Goal: Task Accomplishment & Management: Complete application form

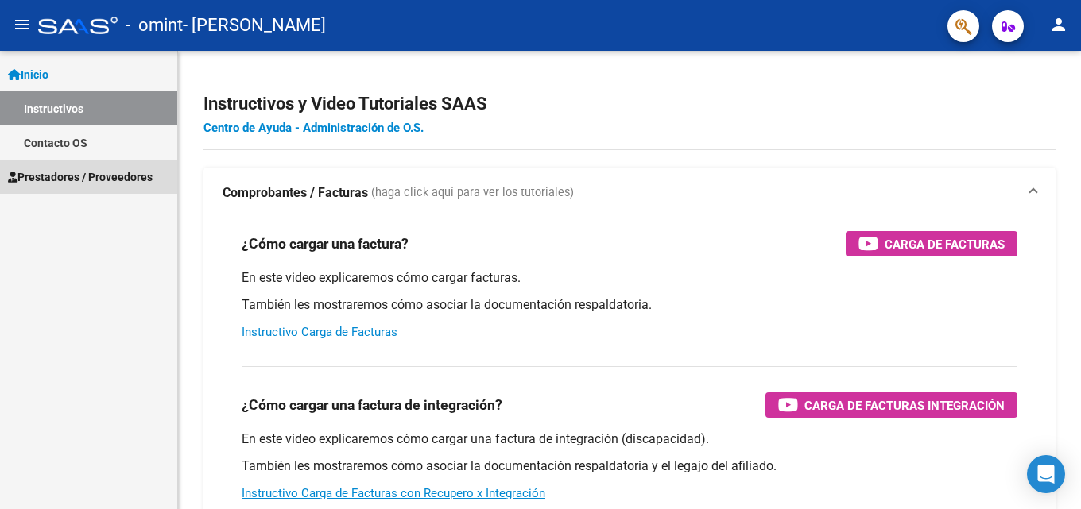
click at [72, 180] on span "Prestadores / Proveedores" at bounding box center [80, 176] width 145 height 17
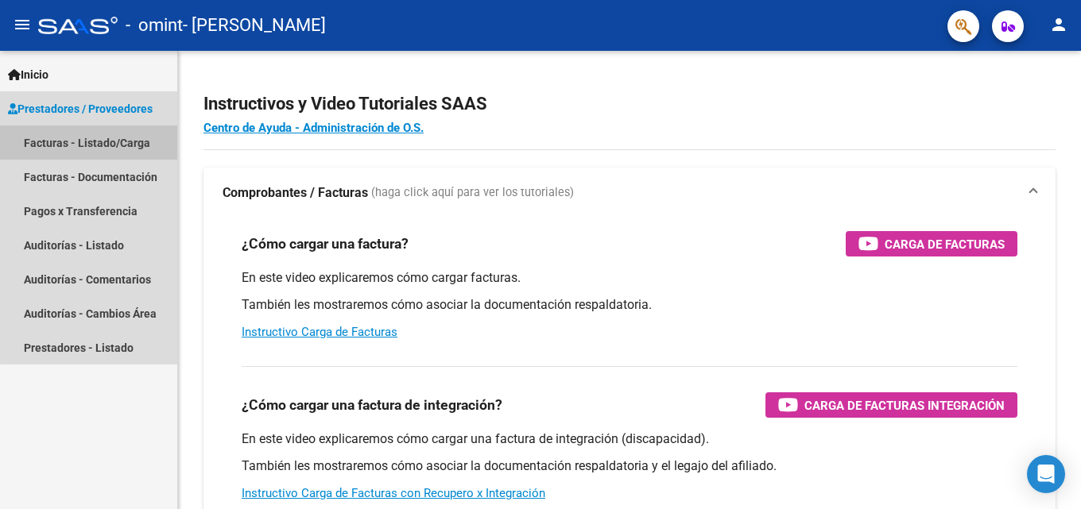
click at [124, 141] on link "Facturas - Listado/Carga" at bounding box center [88, 143] width 177 height 34
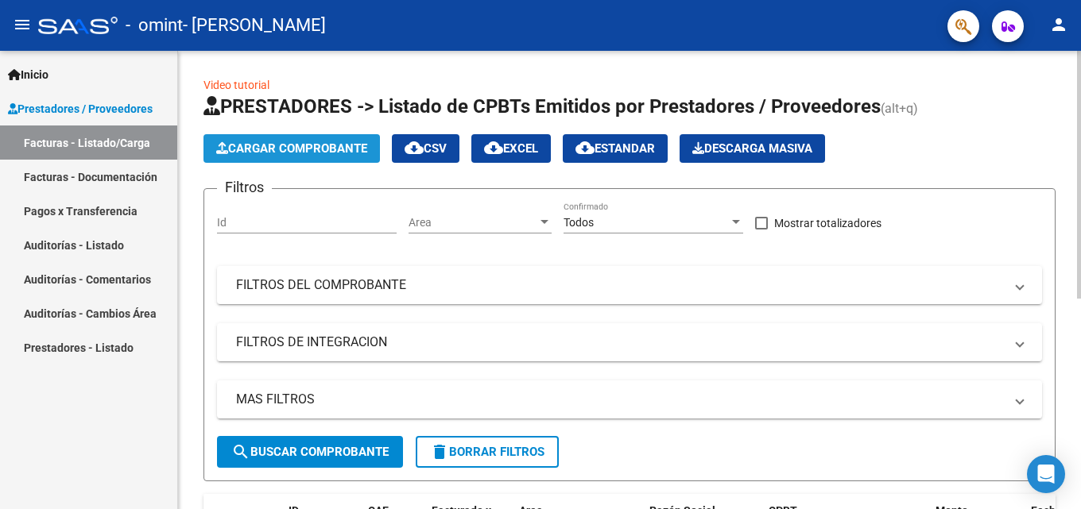
click at [311, 153] on span "Cargar Comprobante" at bounding box center [291, 148] width 151 height 14
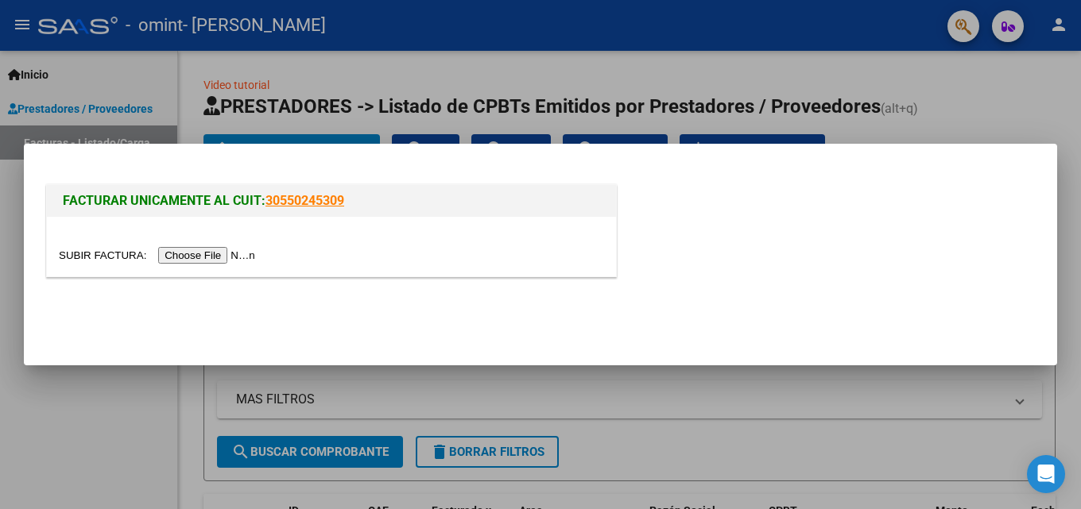
click at [419, 211] on div "FACTURAR UNICAMENTE AL CUIT: 30550245309" at bounding box center [331, 201] width 569 height 32
click at [285, 119] on div at bounding box center [540, 254] width 1081 height 509
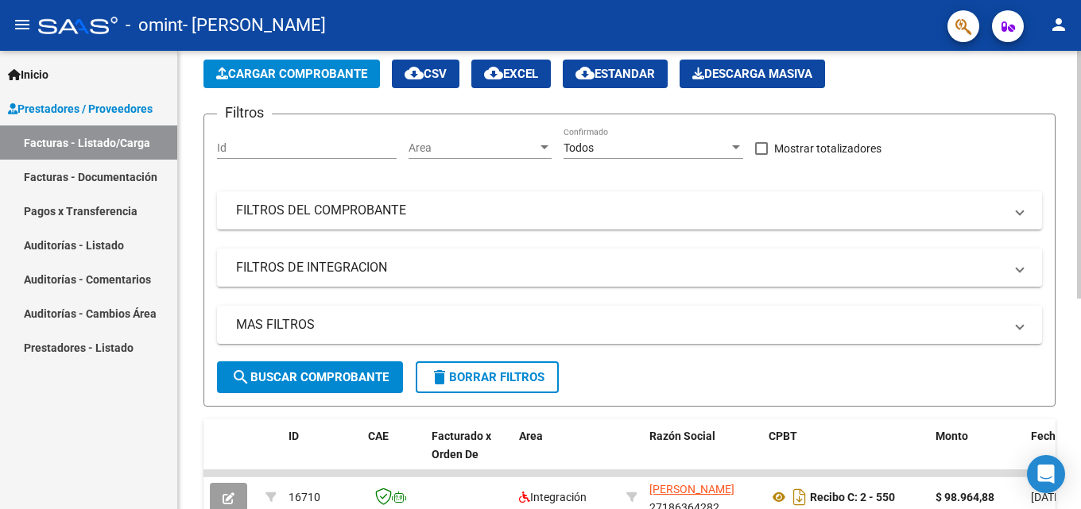
scroll to position [57, 0]
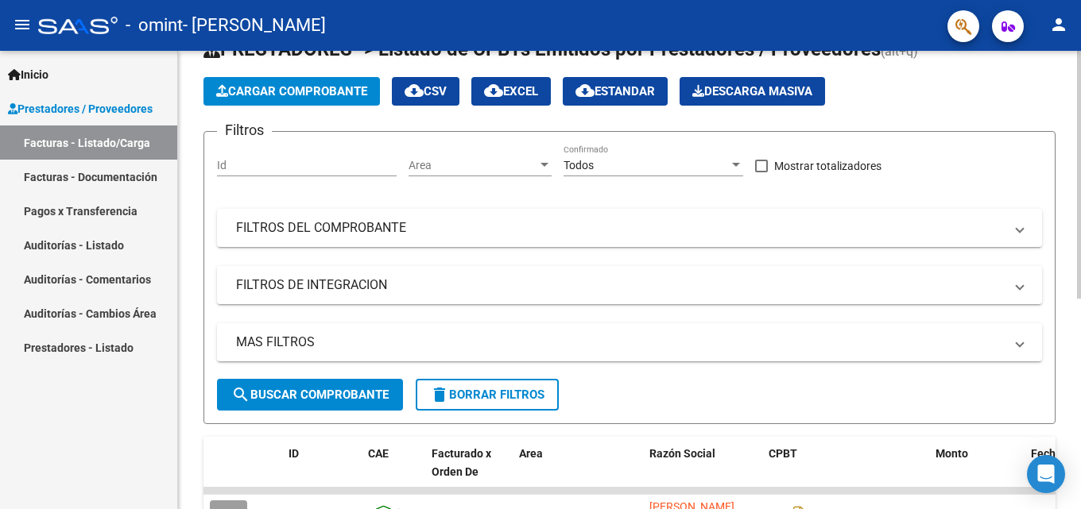
click at [1080, 233] on div at bounding box center [1079, 207] width 4 height 248
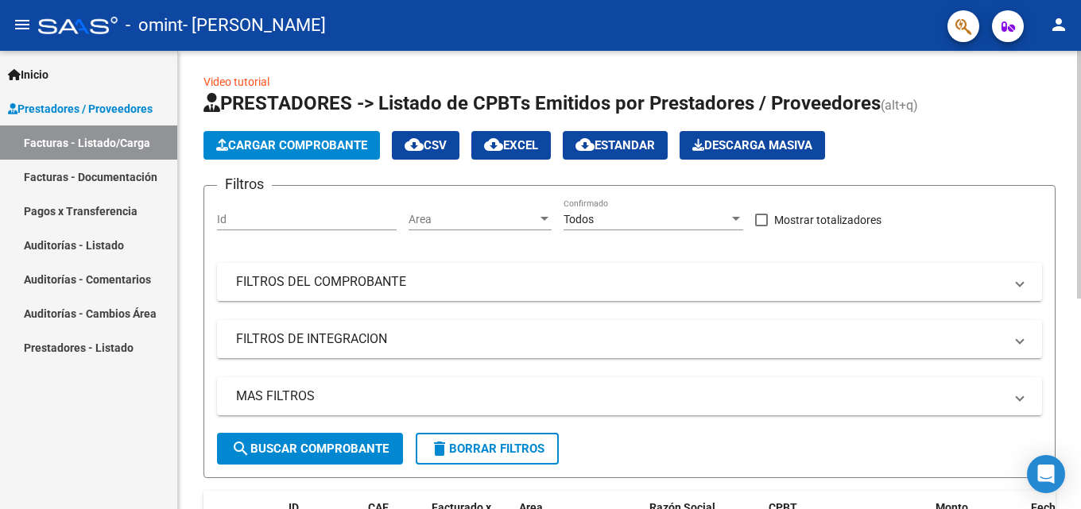
scroll to position [0, 0]
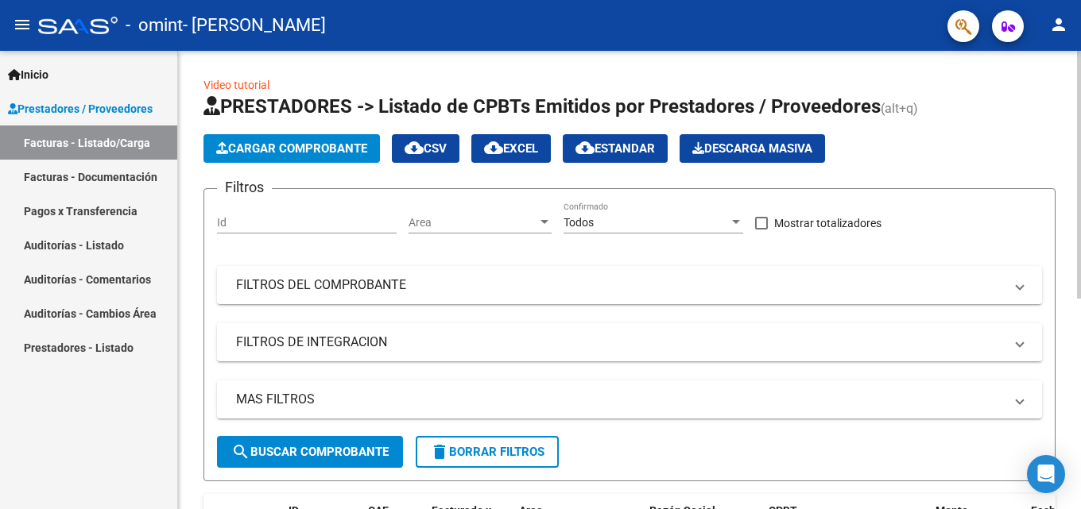
click at [1080, 251] on div at bounding box center [1079, 175] width 4 height 248
click at [311, 147] on span "Cargar Comprobante" at bounding box center [291, 148] width 151 height 14
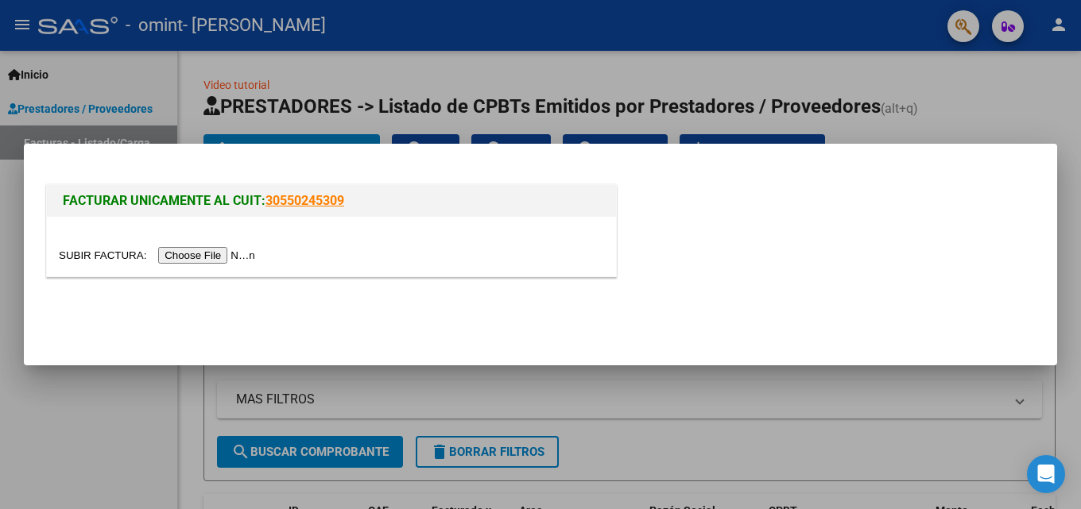
click at [210, 255] on input "file" at bounding box center [159, 255] width 201 height 17
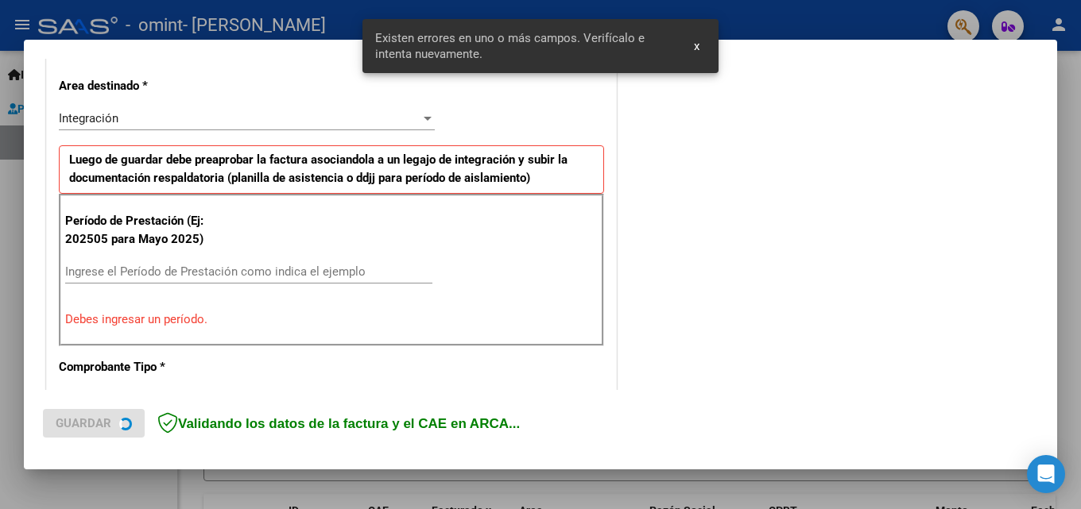
scroll to position [358, 0]
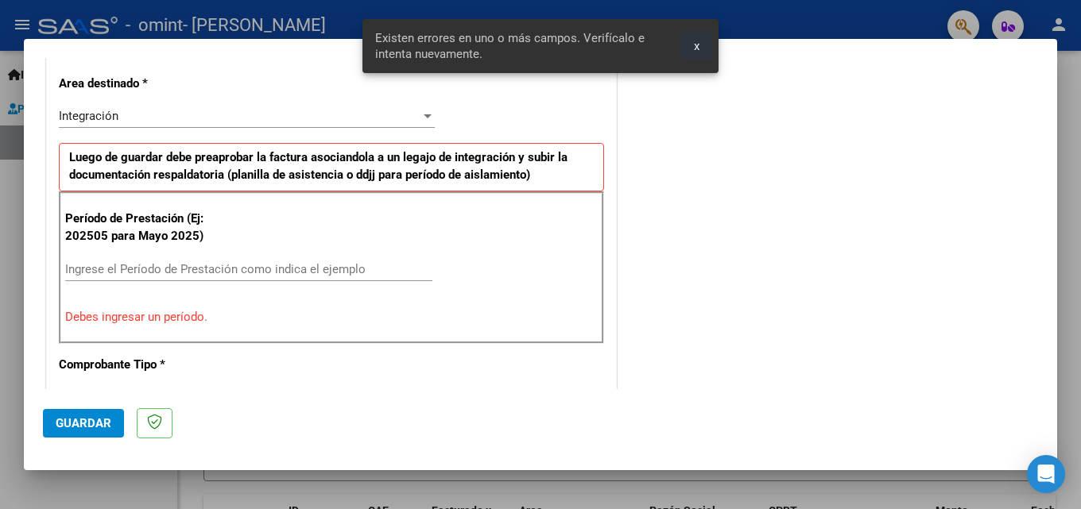
click at [698, 48] on span "x" at bounding box center [697, 46] width 6 height 14
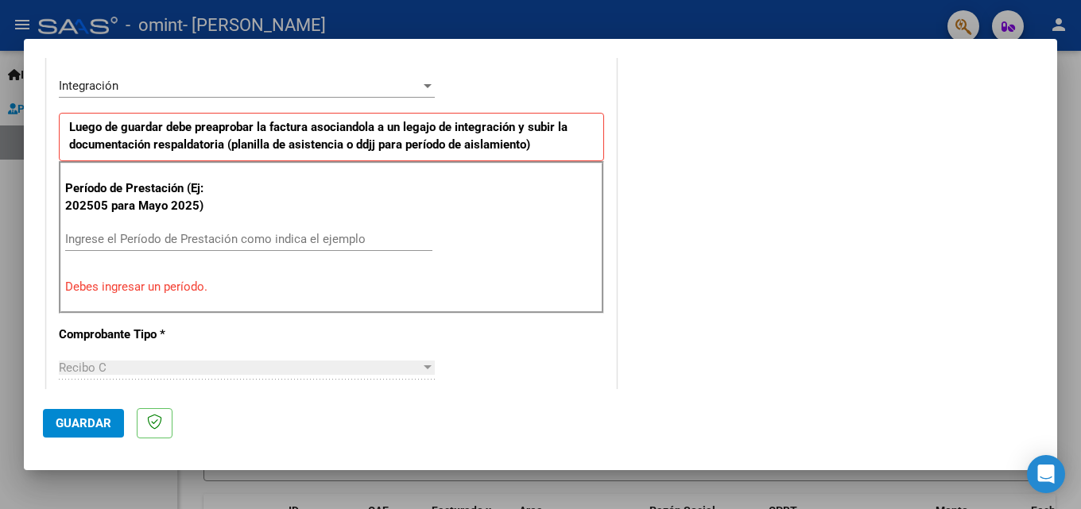
scroll to position [400, 0]
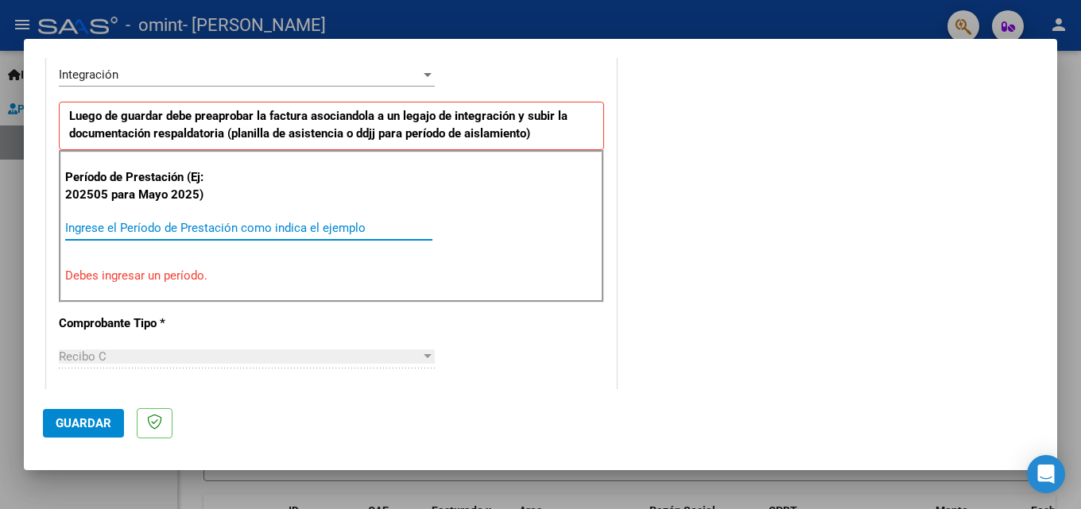
click at [225, 231] on input "Ingrese el Período de Prestación como indica el ejemplo" at bounding box center [248, 228] width 367 height 14
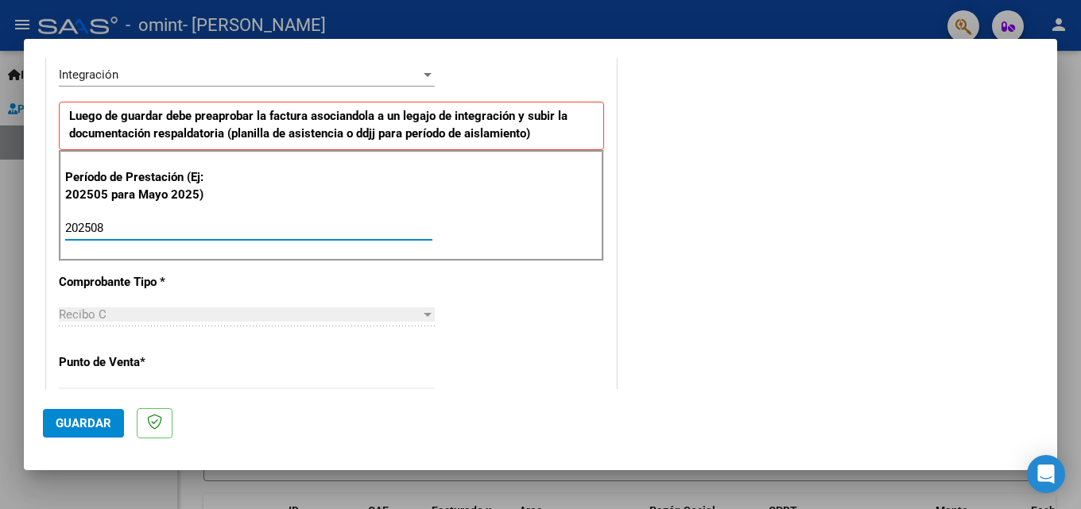
type input "202508"
click at [425, 318] on div at bounding box center [427, 314] width 14 height 13
click at [214, 318] on div "Recibo C" at bounding box center [240, 315] width 362 height 14
click at [424, 315] on div at bounding box center [428, 315] width 8 height 4
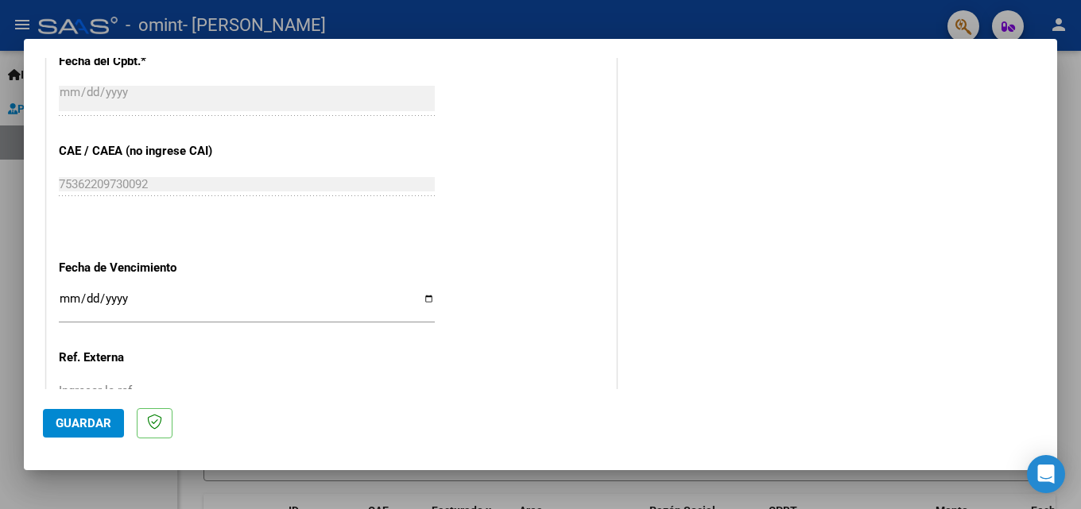
scroll to position [969, 0]
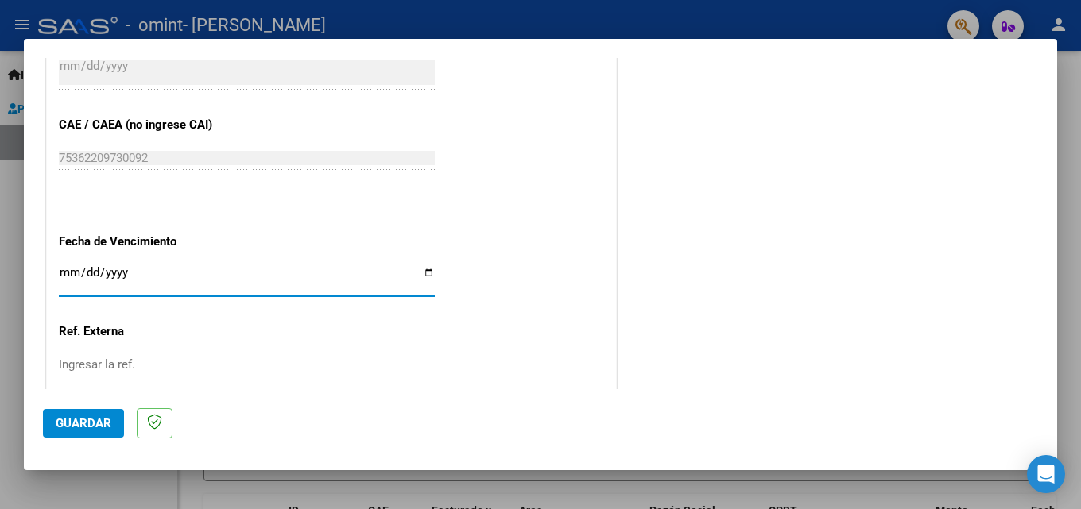
click at [424, 273] on input "Ingresar la fecha" at bounding box center [247, 278] width 376 height 25
type input "[DATE]"
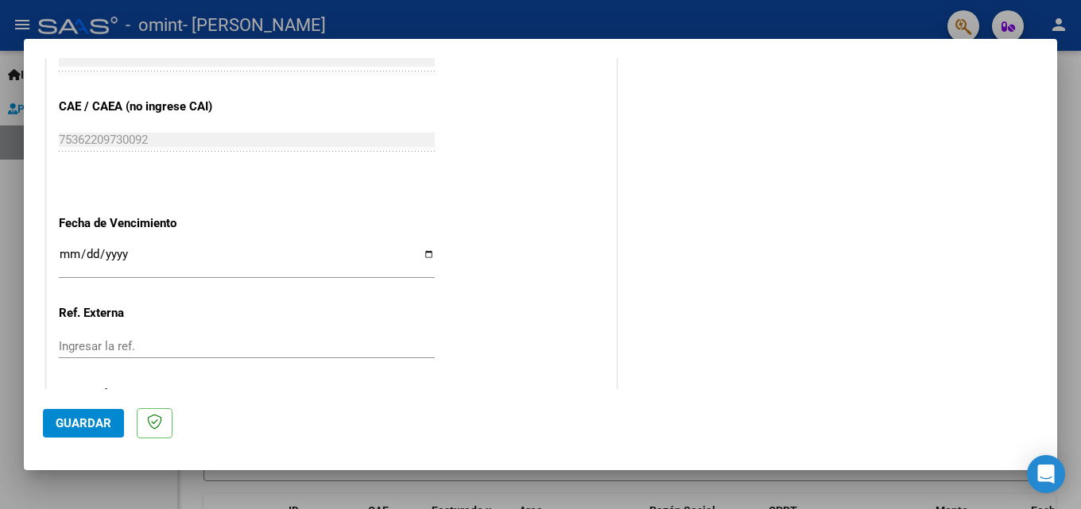
scroll to position [1067, 0]
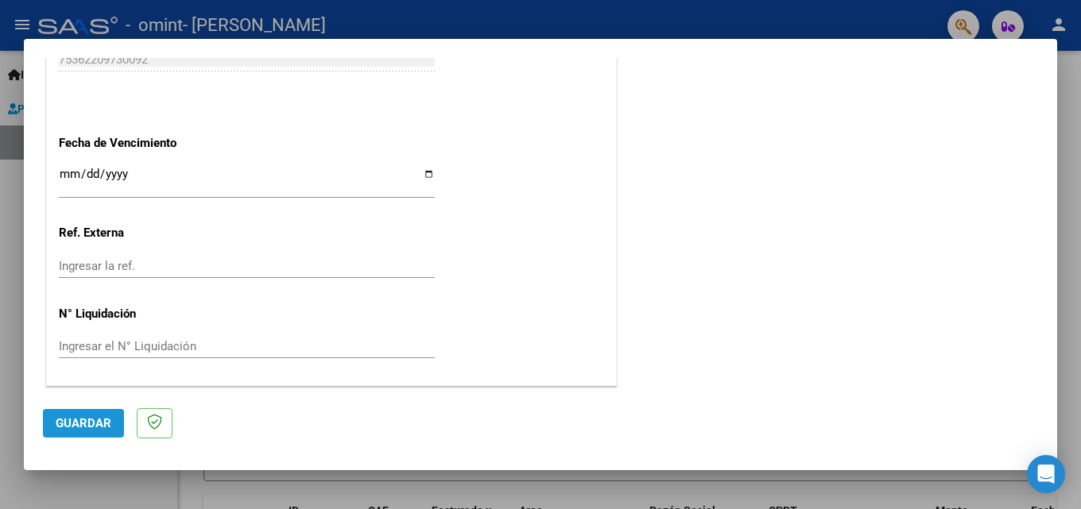
click at [98, 420] on span "Guardar" at bounding box center [84, 423] width 56 height 14
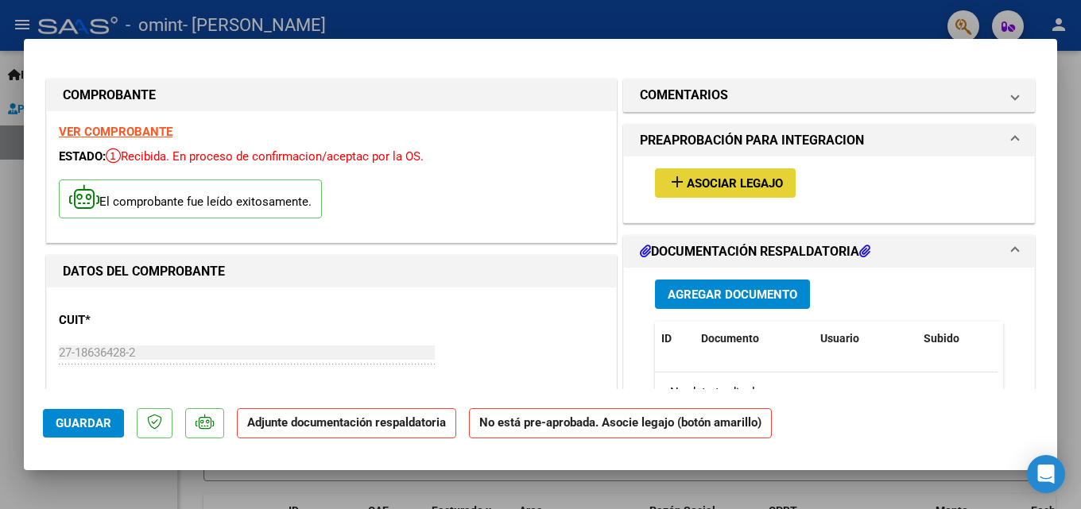
click at [734, 186] on span "Asociar Legajo" at bounding box center [735, 183] width 96 height 14
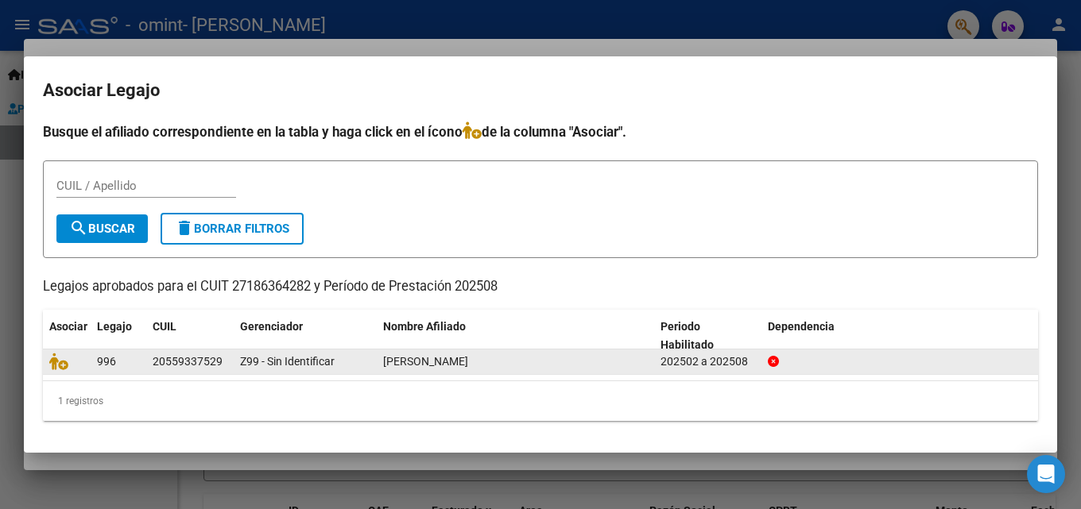
click at [429, 364] on span "[PERSON_NAME]" at bounding box center [425, 361] width 85 height 13
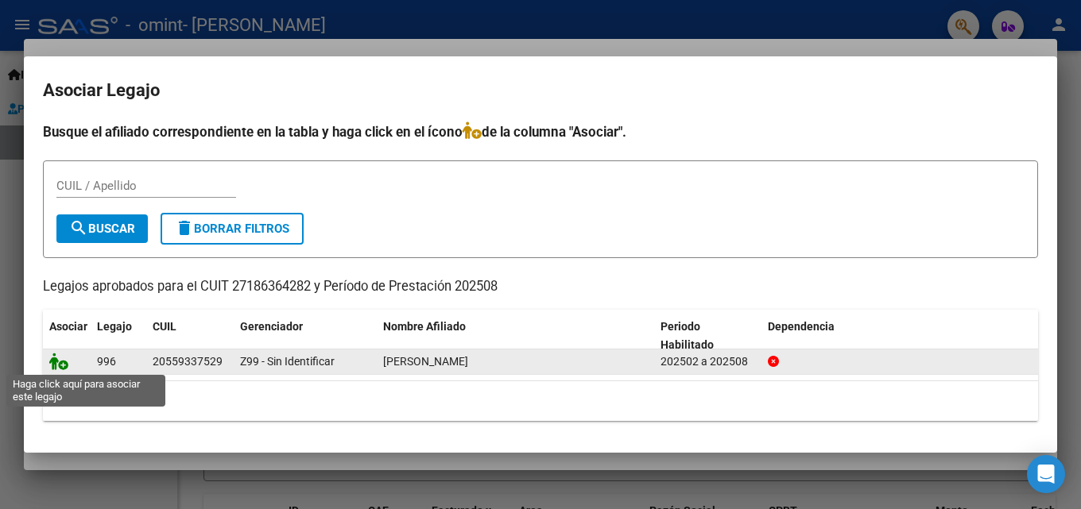
click at [55, 368] on icon at bounding box center [58, 361] width 19 height 17
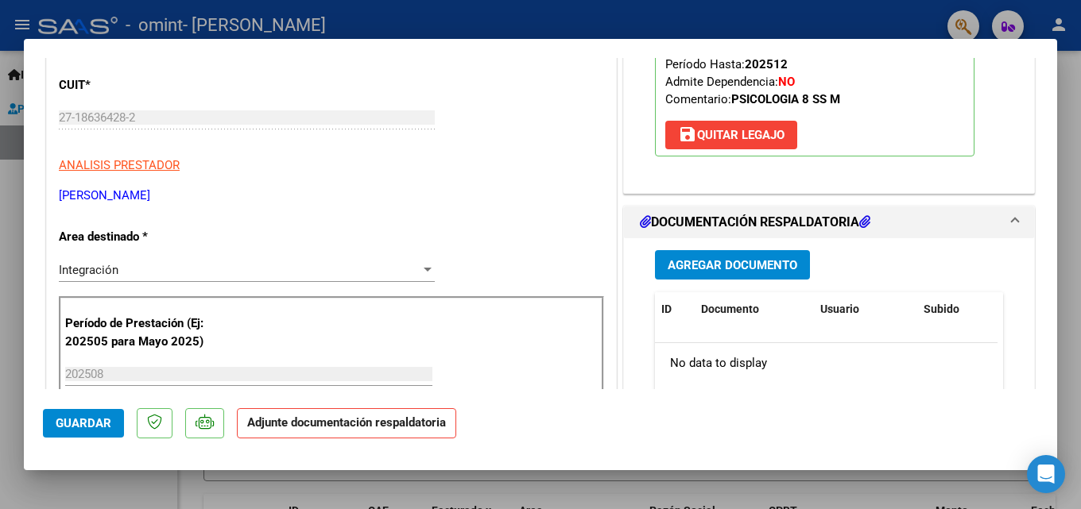
scroll to position [257, 0]
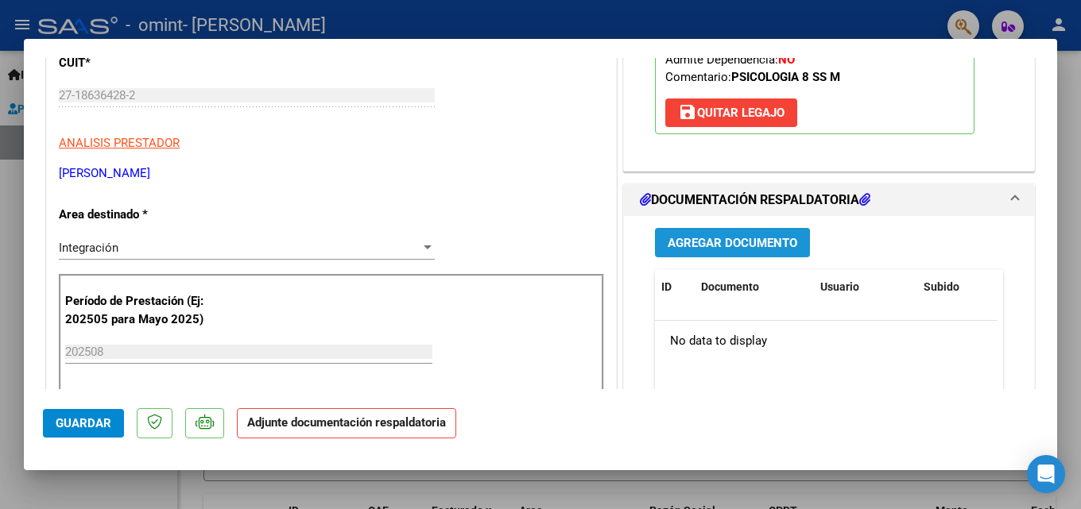
click at [711, 248] on span "Agregar Documento" at bounding box center [732, 243] width 130 height 14
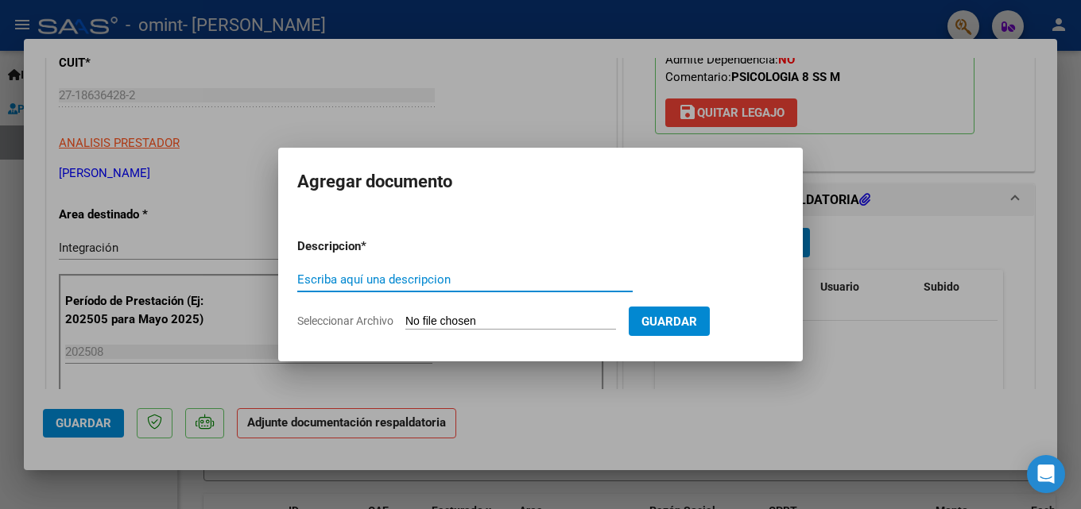
click at [342, 278] on input "Escriba aquí una descripcion" at bounding box center [464, 280] width 335 height 14
type input "Asistencia agosto"
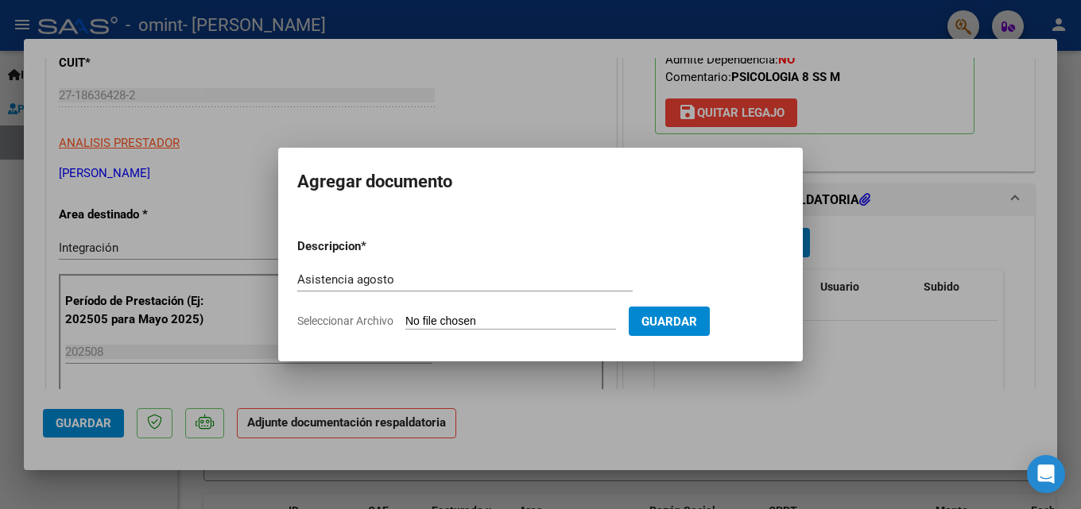
click at [368, 321] on span "Seleccionar Archivo" at bounding box center [345, 321] width 96 height 13
click at [405, 321] on input "Seleccionar Archivo" at bounding box center [510, 322] width 211 height 15
type input "C:\fakepath\Agosto- [PERSON_NAME]pdf"
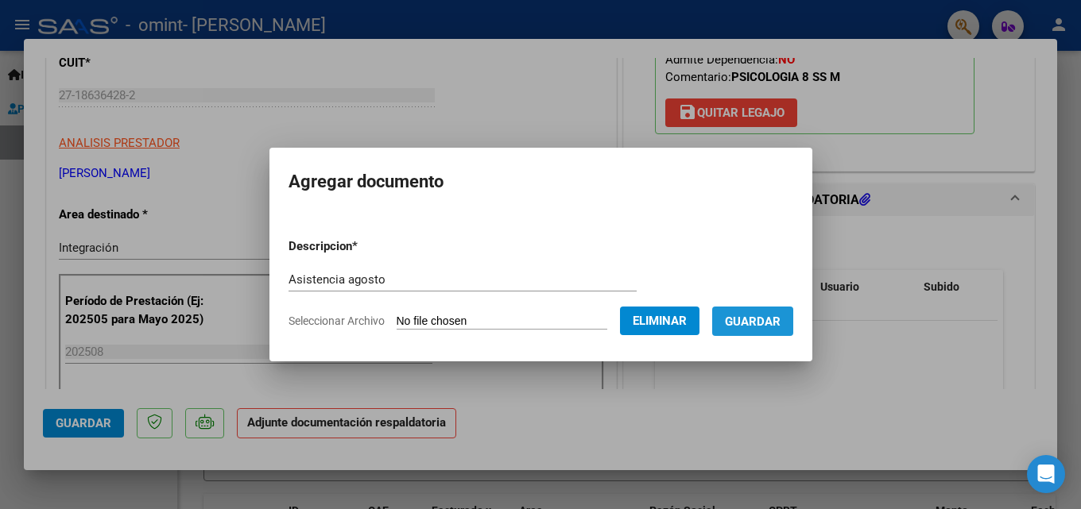
click at [776, 322] on span "Guardar" at bounding box center [753, 322] width 56 height 14
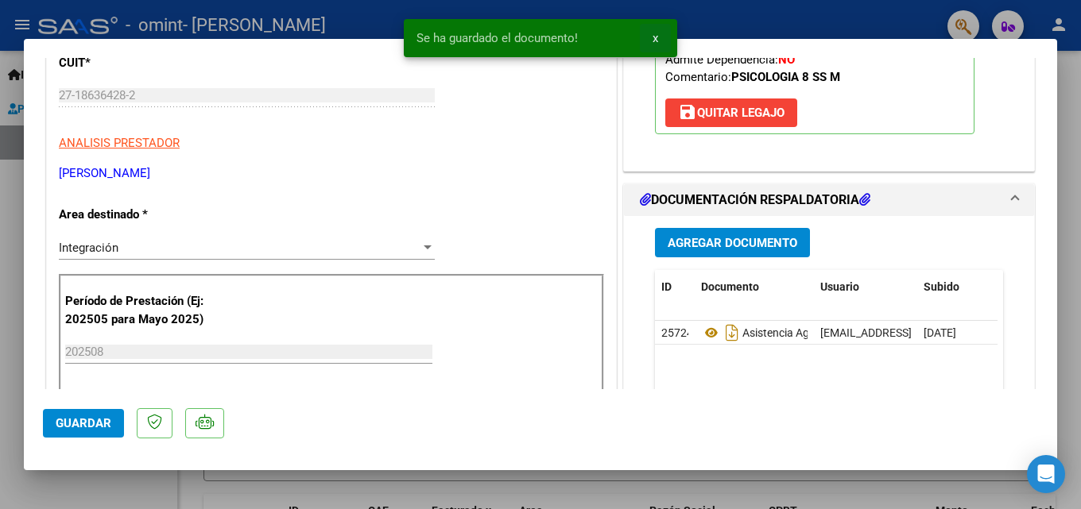
click at [651, 39] on button "x" at bounding box center [655, 38] width 31 height 29
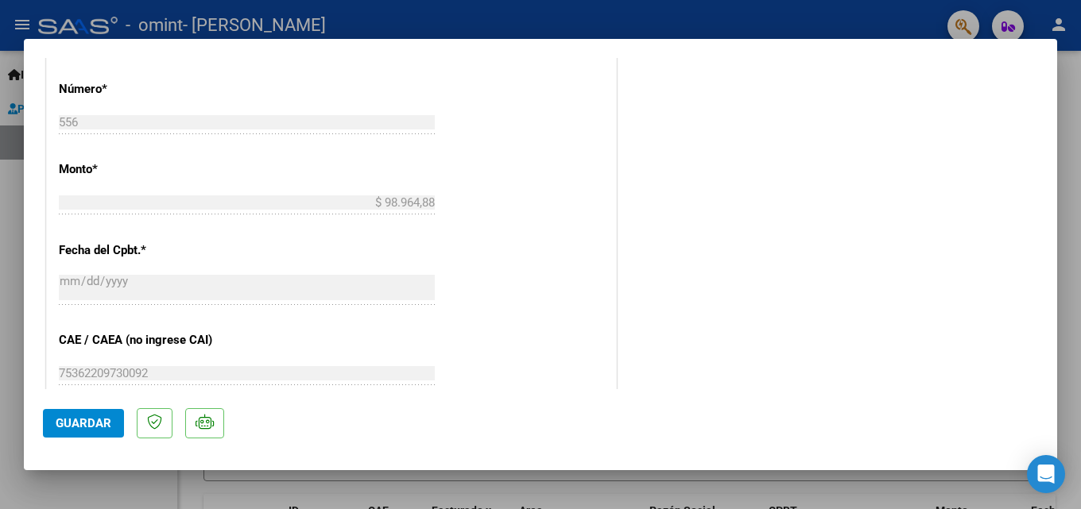
scroll to position [1020, 0]
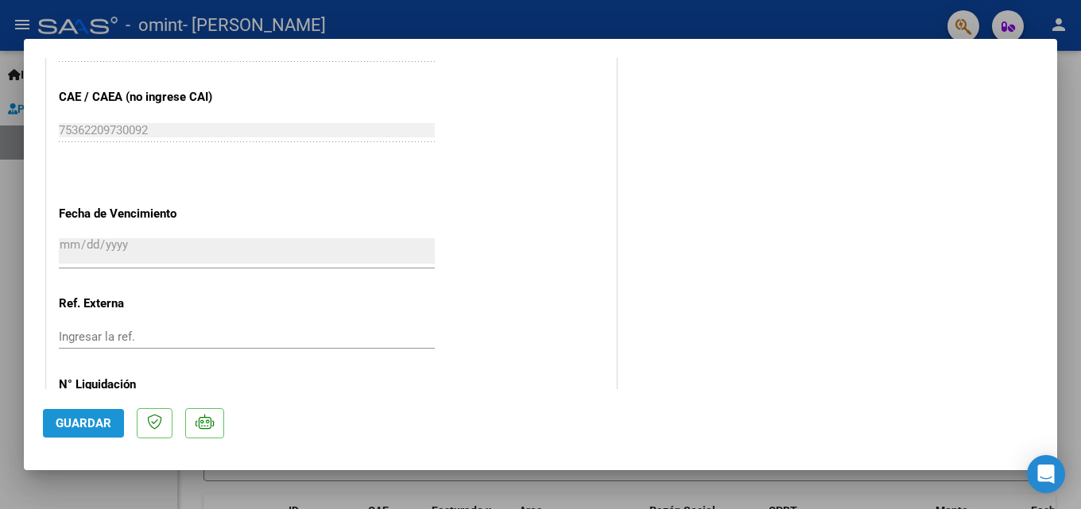
click at [79, 424] on span "Guardar" at bounding box center [84, 423] width 56 height 14
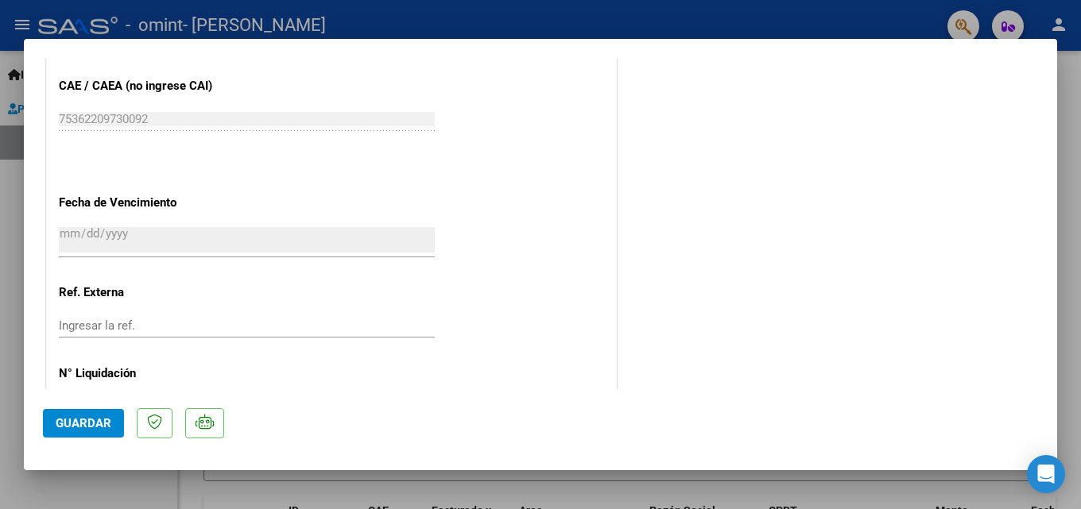
scroll to position [1091, 0]
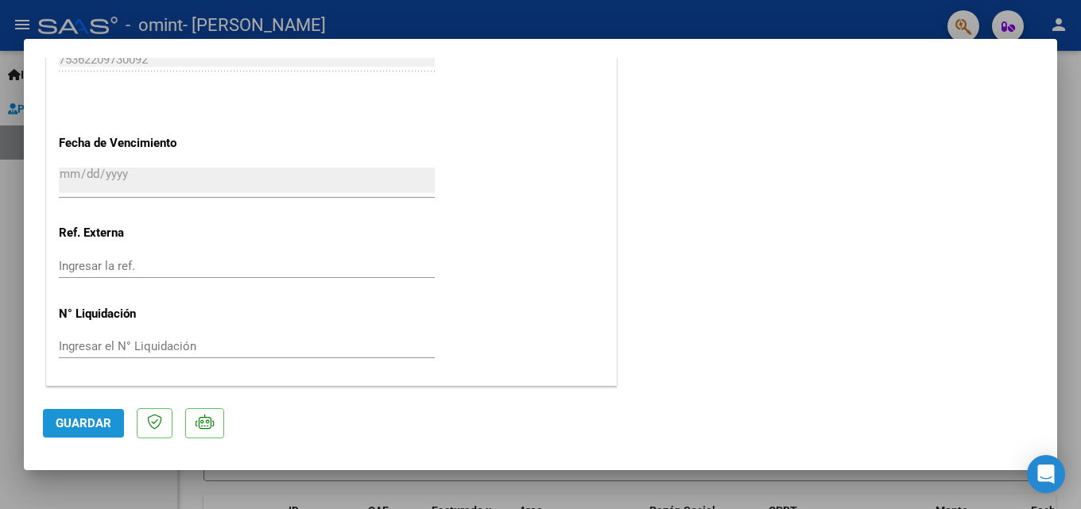
click at [70, 424] on span "Guardar" at bounding box center [84, 423] width 56 height 14
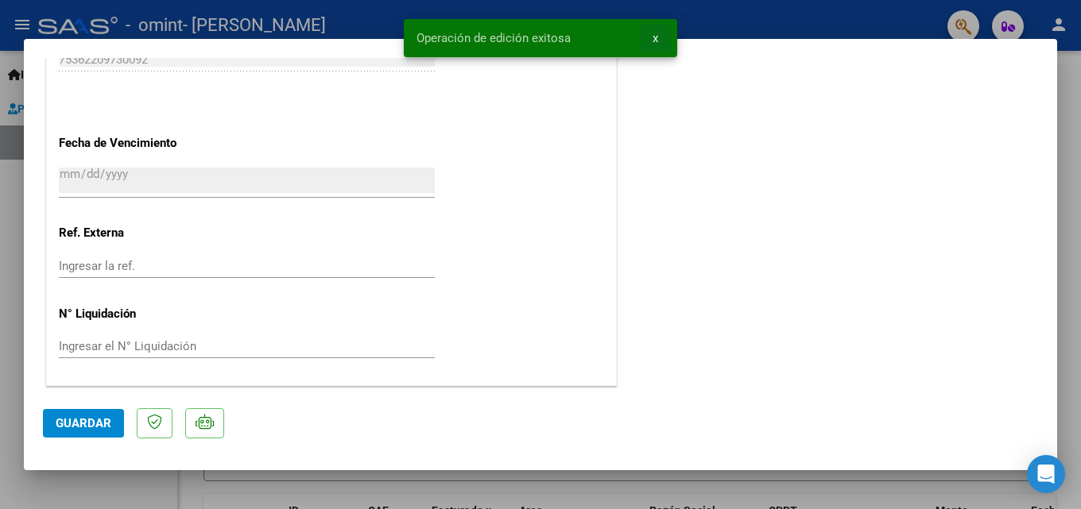
click at [658, 42] on button "x" at bounding box center [655, 38] width 31 height 29
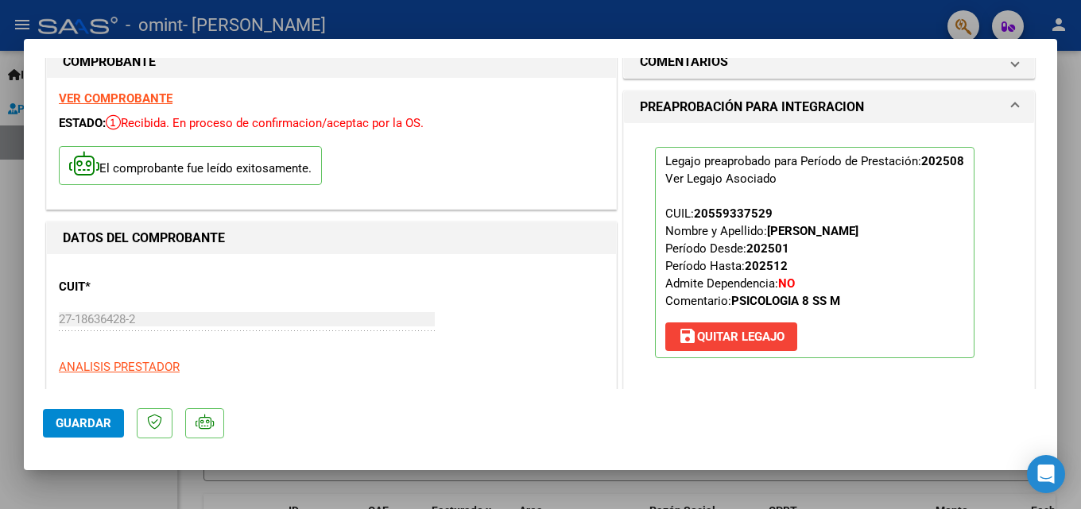
scroll to position [0, 0]
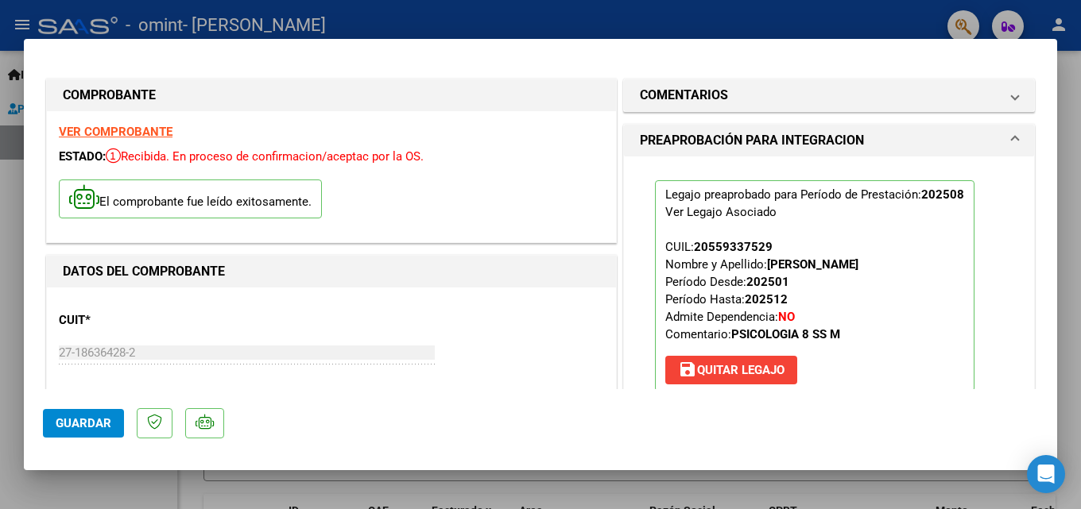
click at [1068, 163] on div at bounding box center [540, 254] width 1081 height 509
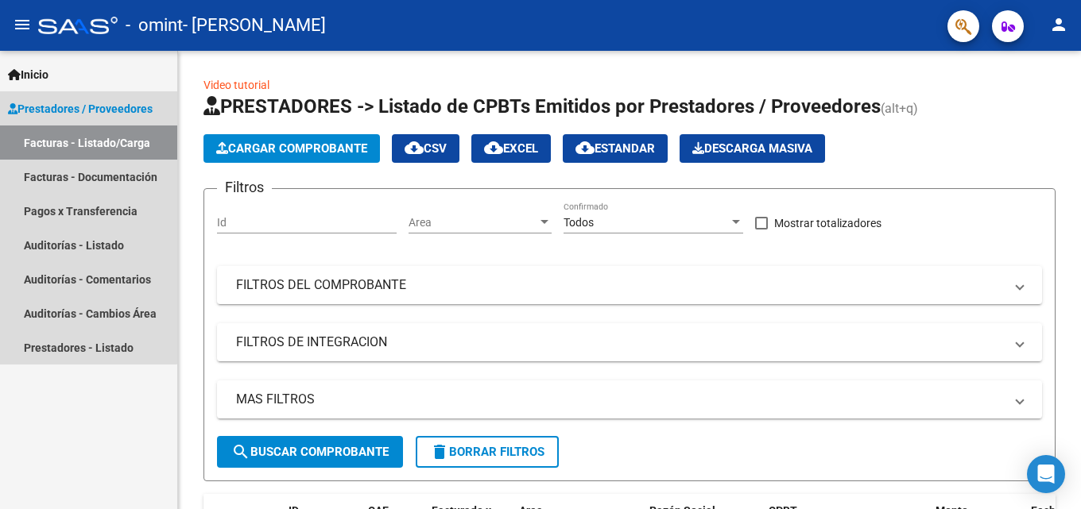
click at [62, 143] on link "Facturas - Listado/Carga" at bounding box center [88, 143] width 177 height 34
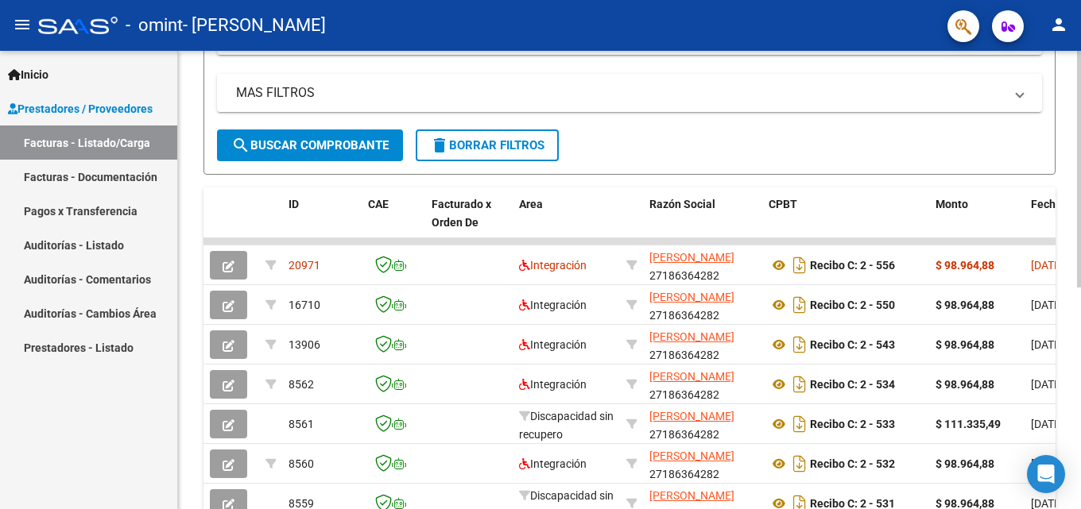
scroll to position [308, 0]
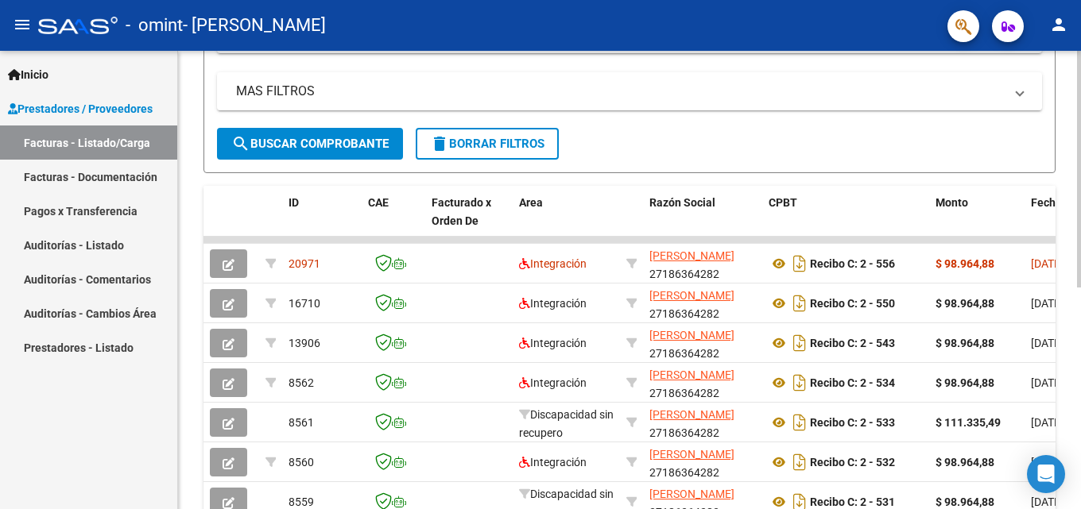
click at [1080, 321] on div at bounding box center [1079, 333] width 4 height 237
drag, startPoint x: 985, startPoint y: 241, endPoint x: 1037, endPoint y: 236, distance: 51.9
click at [1037, 236] on div "ID CAE Facturado x Orden De Area Razón Social CPBT Monto Fecha Cpbt Días desde …" at bounding box center [629, 376] width 852 height 381
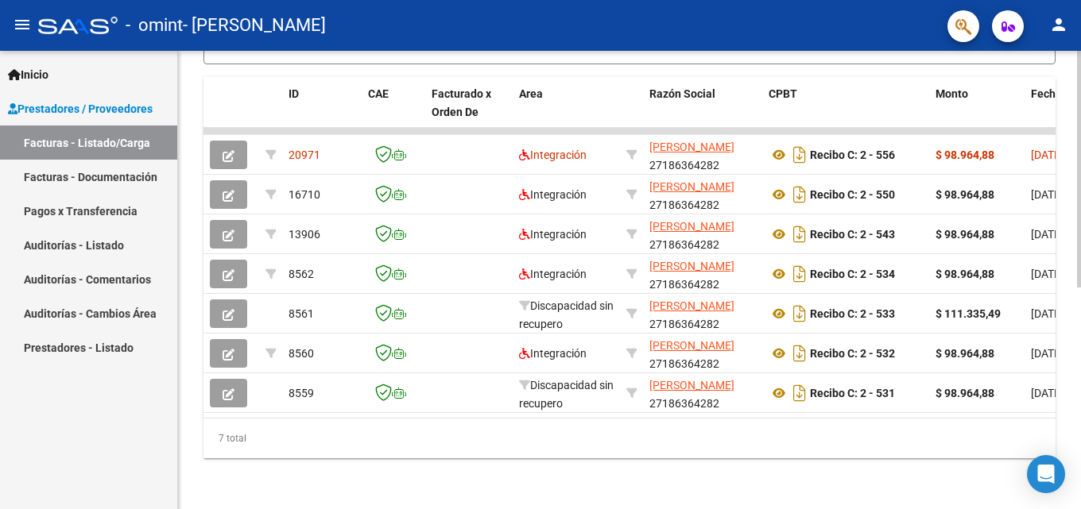
scroll to position [430, 0]
click at [1080, 367] on div at bounding box center [1079, 391] width 4 height 237
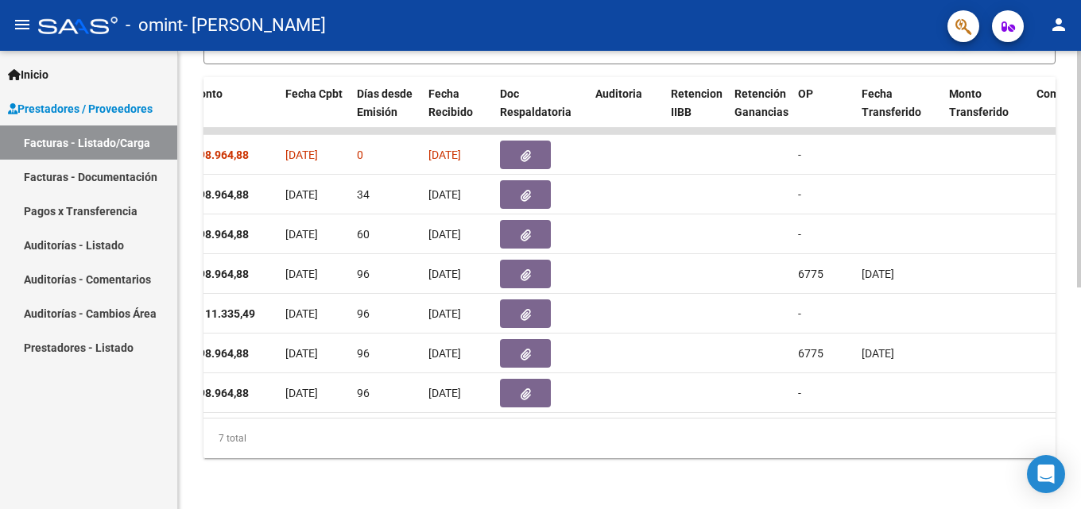
scroll to position [0, 2237]
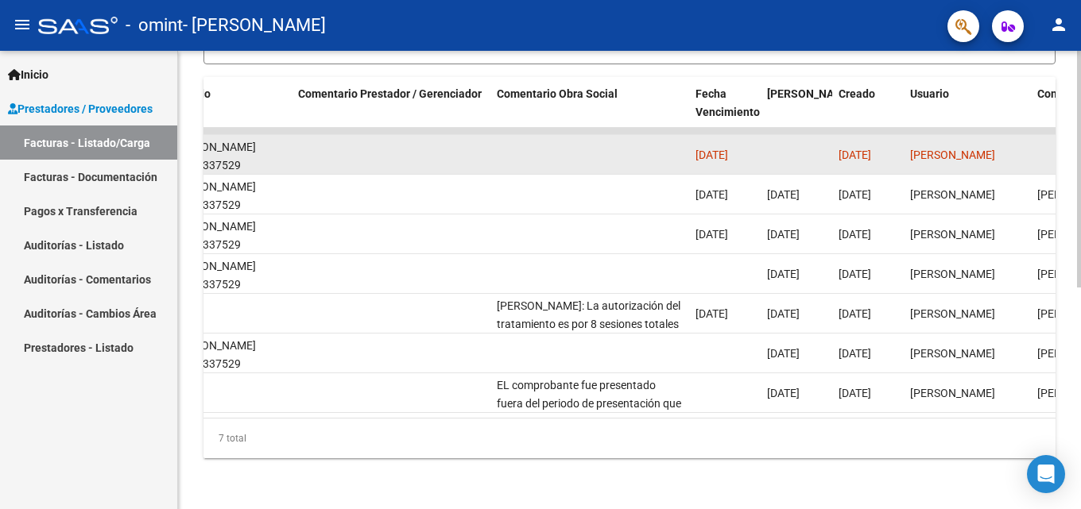
drag, startPoint x: 409, startPoint y: 120, endPoint x: 556, endPoint y: 137, distance: 148.0
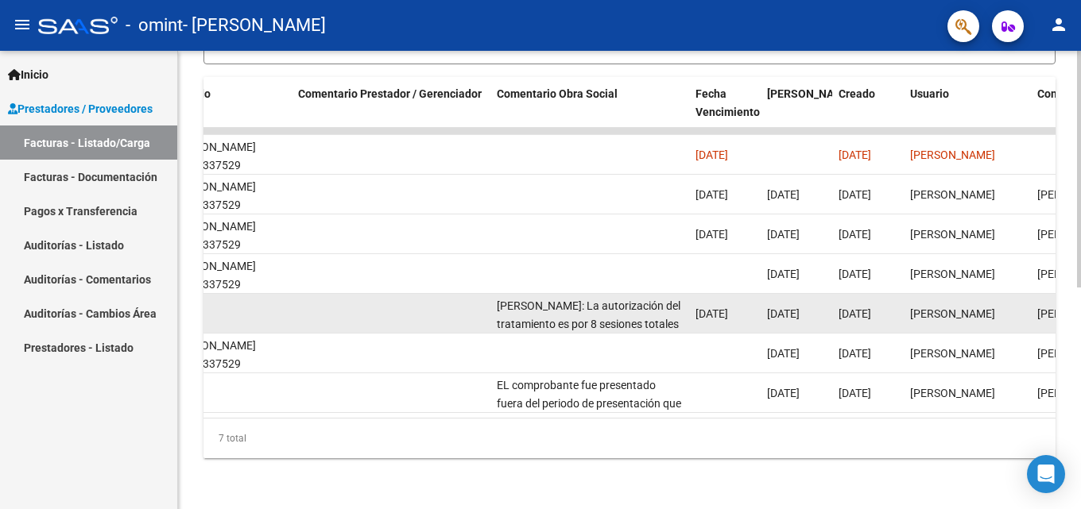
drag, startPoint x: 519, startPoint y: 235, endPoint x: 759, endPoint y: 318, distance: 253.8
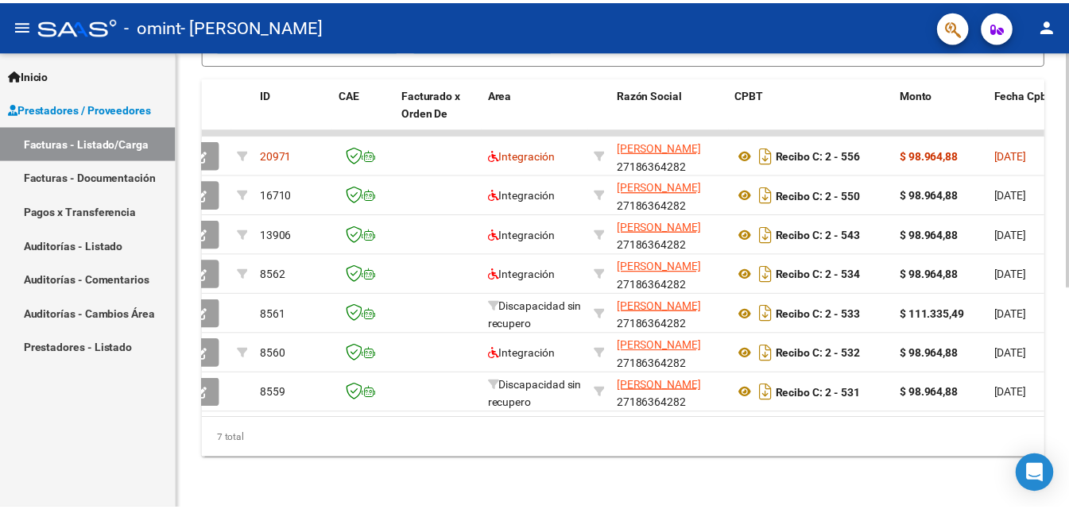
scroll to position [0, 0]
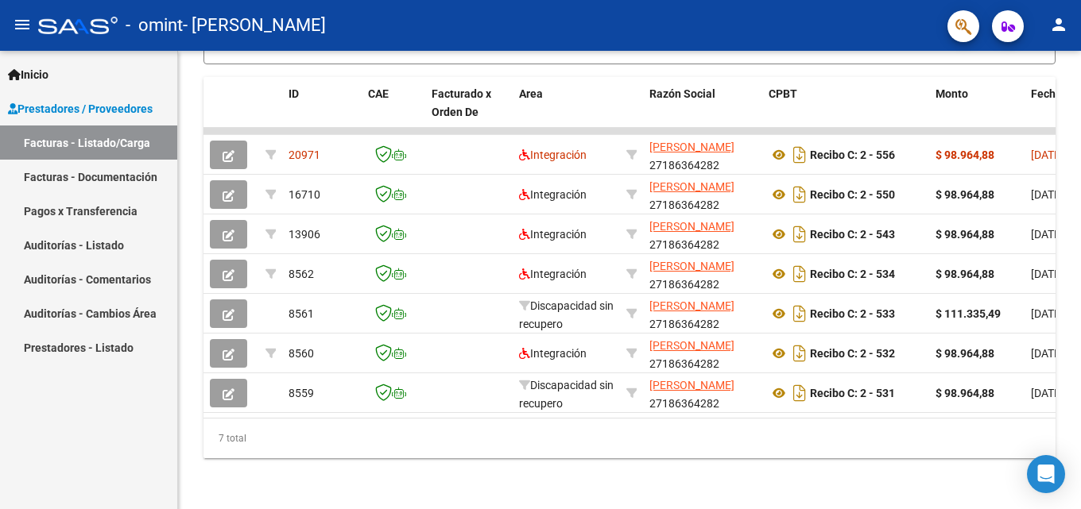
click at [1058, 22] on mat-icon "person" at bounding box center [1058, 24] width 19 height 19
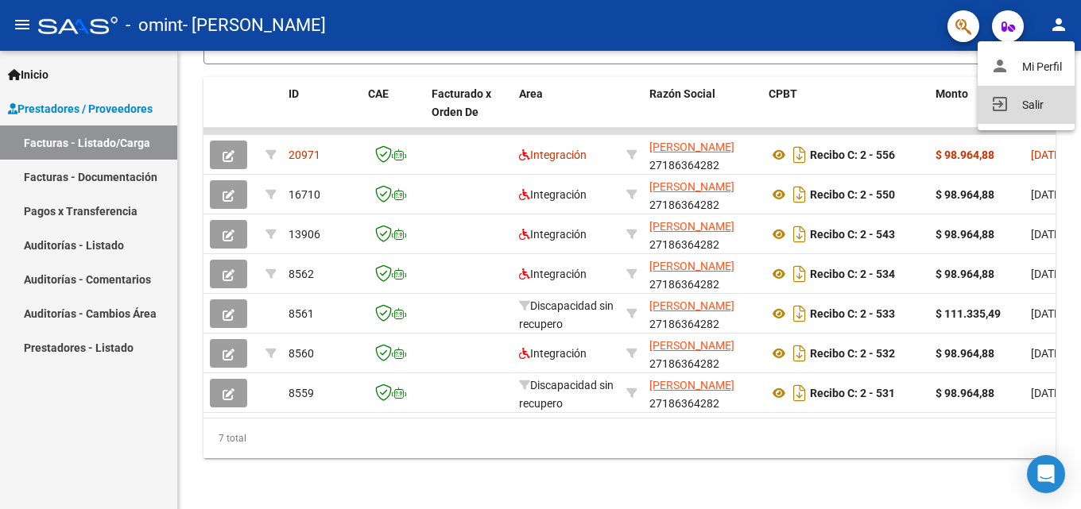
click at [1035, 102] on button "exit_to_app Salir" at bounding box center [1025, 105] width 97 height 38
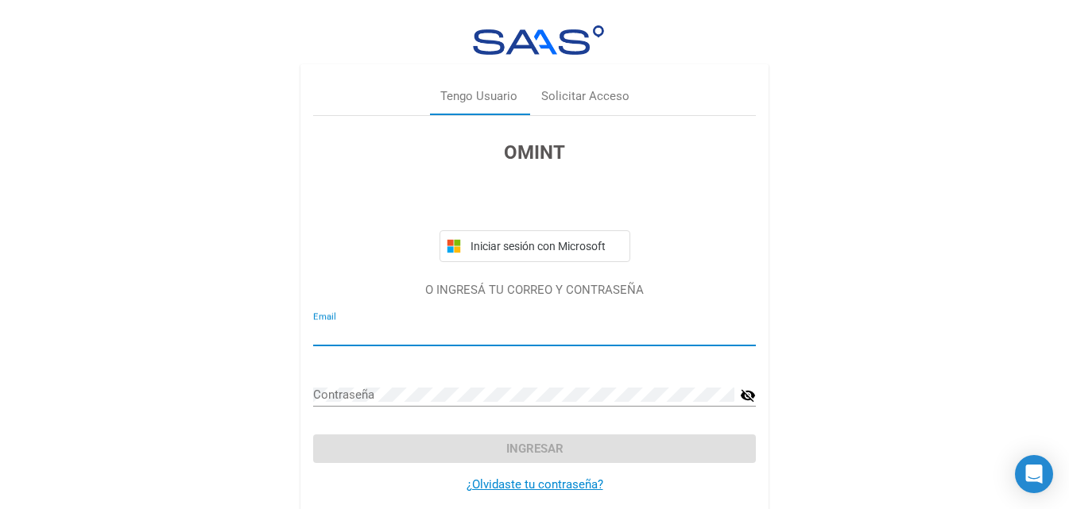
type input "[EMAIL_ADDRESS][DOMAIN_NAME]"
